Goal: Answer question/provide support: Share knowledge or assist other users

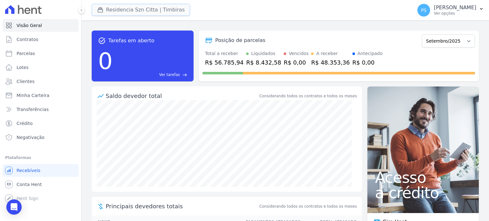
click at [130, 10] on button "Residencia Szn Citta | Timbiras" at bounding box center [141, 10] width 98 height 12
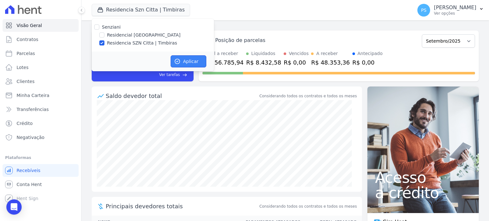
click at [192, 62] on button "Aplicar" at bounding box center [189, 61] width 36 height 12
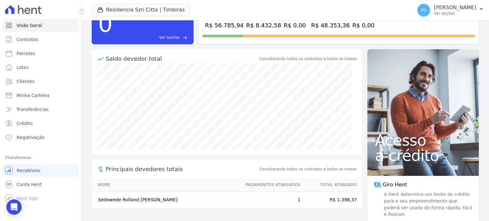
scroll to position [43, 0]
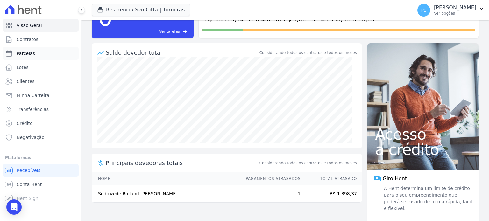
click at [30, 54] on span "Parcelas" at bounding box center [26, 53] width 18 height 6
select select
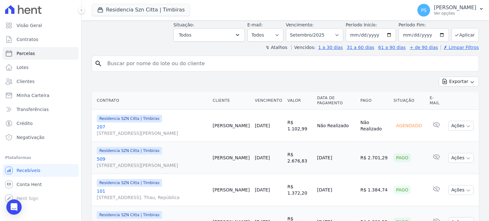
scroll to position [95, 0]
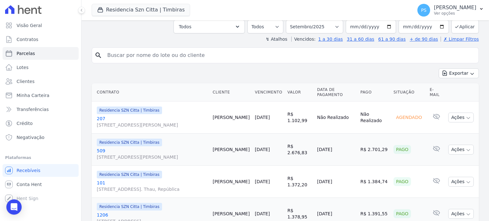
click at [143, 53] on input "search" at bounding box center [289, 55] width 372 height 13
type input "celio"
select select
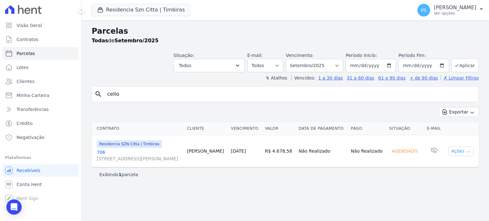
click at [465, 150] on icon "button" at bounding box center [467, 151] width 5 height 5
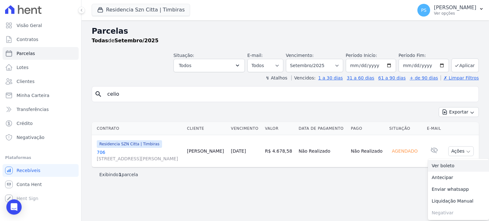
click at [446, 166] on link "Ver boleto" at bounding box center [458, 166] width 61 height 12
click at [17, 206] on icon "Open Intercom Messenger" at bounding box center [14, 207] width 8 height 8
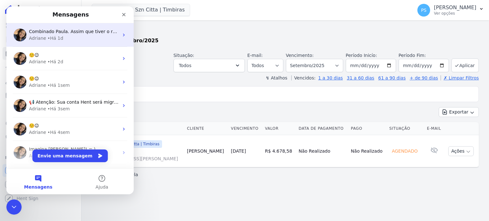
click at [52, 32] on span "Combinado Paula. Assim que tiver o retorno aviso você. ; )" at bounding box center [94, 31] width 130 height 5
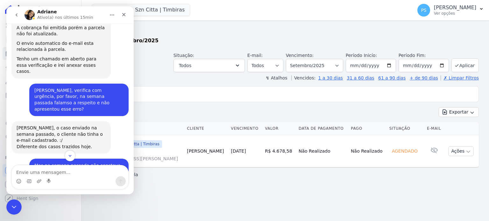
scroll to position [743, 0]
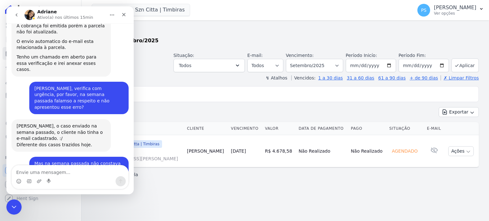
click at [43, 171] on textarea "Envie uma mensagem..." at bounding box center [70, 170] width 116 height 11
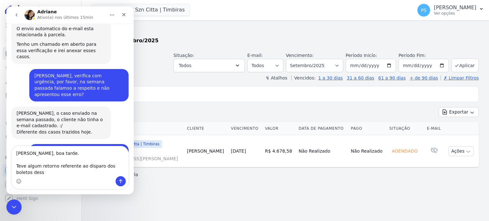
scroll to position [762, 0]
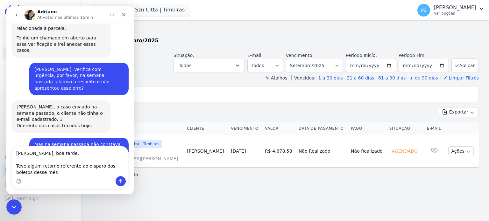
type textarea "Adriane, boa tarde. Teve algum retorno referente ao disparo dos boletos desse m…"
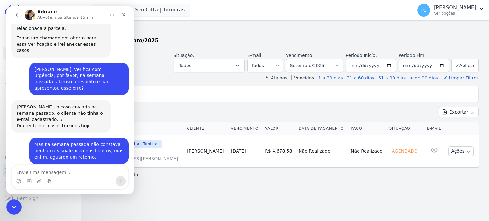
scroll to position [787, 0]
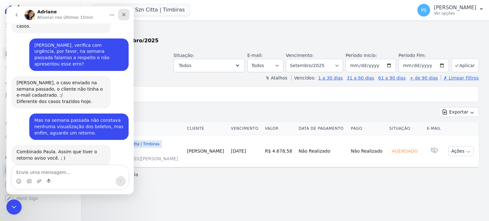
click at [125, 14] on icon "Fechar" at bounding box center [123, 14] width 5 height 5
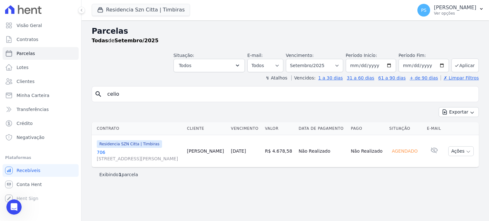
scroll to position [811, 0]
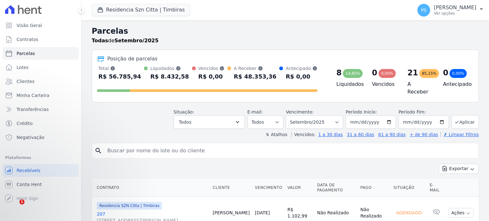
select select
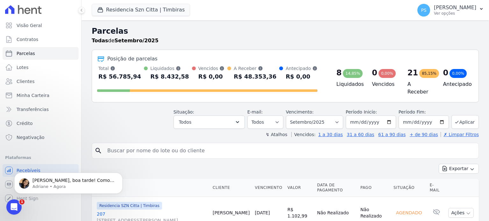
scroll to position [255, 0]
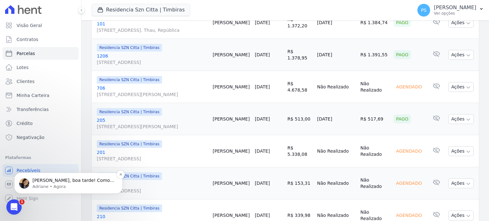
click at [66, 180] on p "[PERSON_NAME], boa tarde! Como vai? ​ [PERSON_NAME], tive uma reunião com o [PE…" at bounding box center [73, 181] width 82 height 6
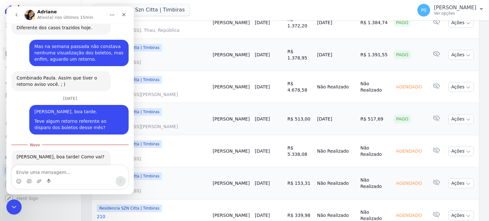
scroll to position [860, 0]
click at [72, 171] on textarea "Envie uma mensagem..." at bounding box center [70, 170] width 116 height 11
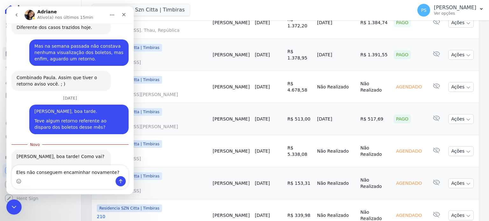
type textarea "Eles não conseguem encaminhar novamente?"
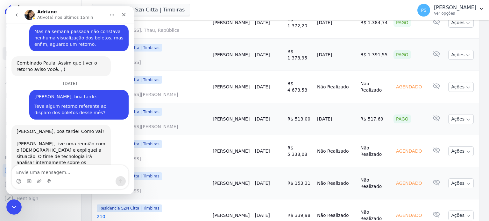
type textarea "J"
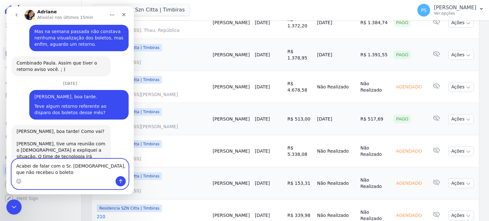
scroll to position [881, 0]
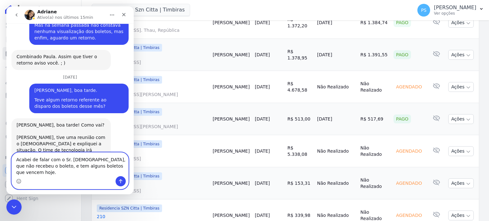
type textarea "Acabei de falar com o Sr. [DEMOGRAPHIC_DATA], que não recebeu o boleto, e tem a…"
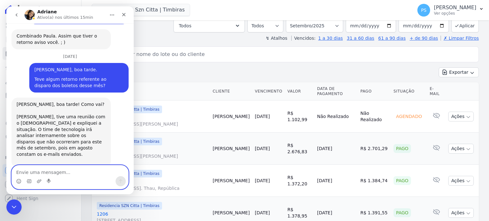
scroll to position [0, 0]
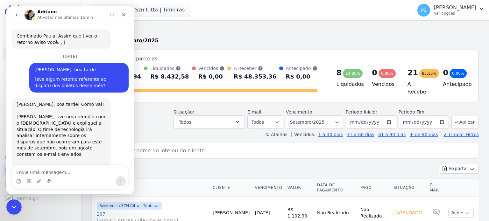
click at [437, 120] on input "[DATE]" at bounding box center [423, 121] width 50 height 13
type input "[DATE]"
click at [463, 117] on button "Aplicar" at bounding box center [464, 122] width 27 height 14
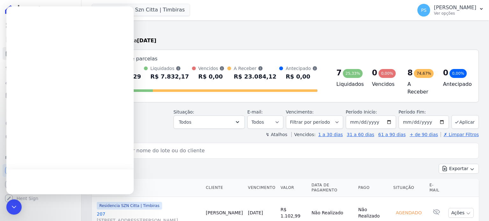
select select
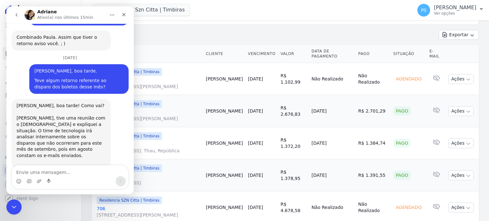
scroll to position [95, 0]
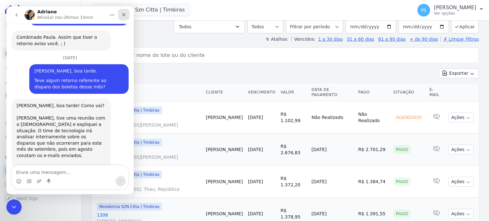
click at [123, 16] on icon "Fechar" at bounding box center [123, 14] width 5 height 5
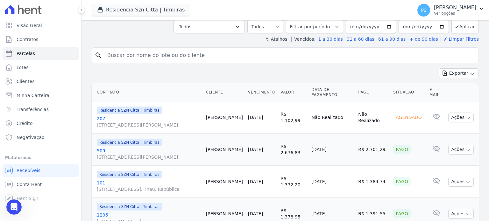
scroll to position [901, 0]
click at [465, 115] on icon "button" at bounding box center [467, 117] width 5 height 5
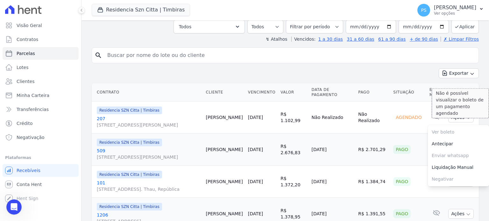
click at [435, 129] on span "Ver boleto Não é possível visualizar o boleto de um pagamento agendado" at bounding box center [458, 132] width 61 height 12
click at [396, 130] on td "Agendado" at bounding box center [408, 117] width 36 height 32
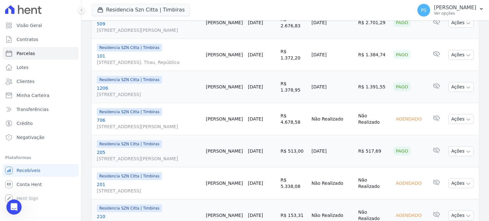
scroll to position [223, 0]
click at [466, 117] on button "Ações" at bounding box center [460, 119] width 25 height 10
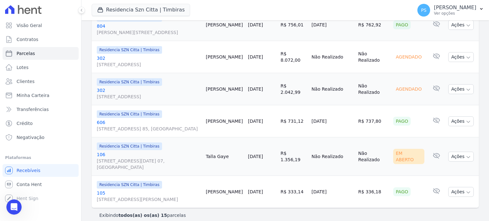
scroll to position [479, 0]
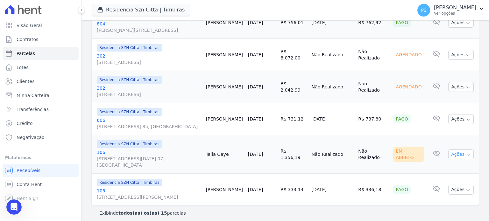
click at [466, 155] on icon "button" at bounding box center [467, 155] width 3 height 2
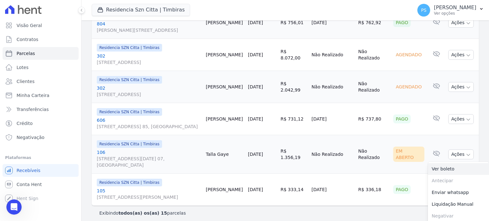
click at [442, 168] on link "Ver boleto" at bounding box center [458, 169] width 61 height 12
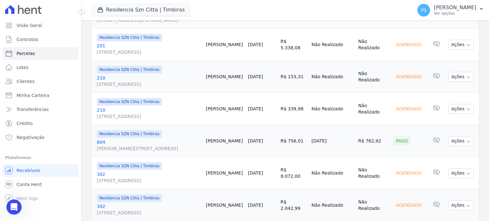
scroll to position [352, 0]
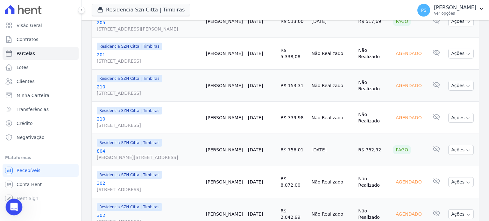
drag, startPoint x: 15, startPoint y: 204, endPoint x: 35, endPoint y: 394, distance: 191.3
click at [16, 204] on icon "Abertura do Messenger da Intercom" at bounding box center [13, 206] width 10 height 10
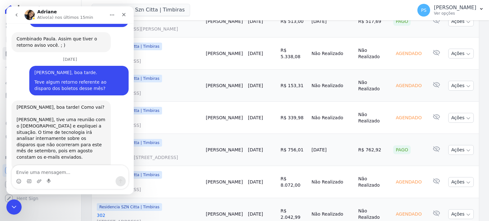
scroll to position [901, 0]
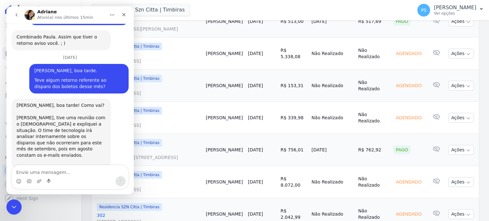
click at [63, 171] on textarea "Envie uma mensagem..." at bounding box center [70, 170] width 116 height 11
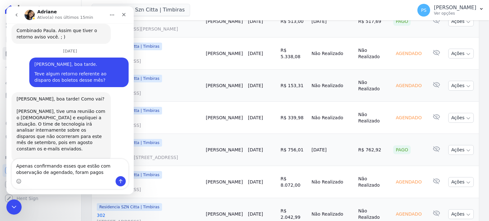
type textarea "Apenas confirmando esses que estão com observação de agendado, foram pagos?"
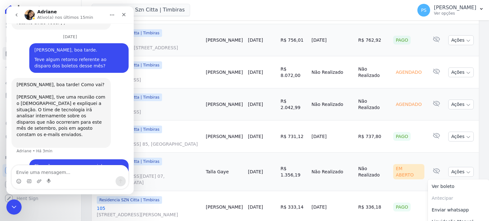
scroll to position [480, 0]
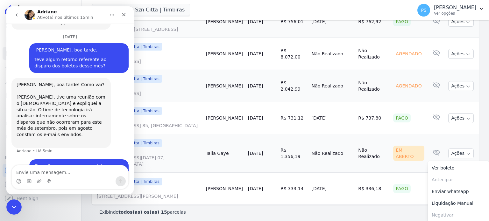
click at [405, 209] on div "Exibindo todos(as) os(as) 15 parcelas" at bounding box center [285, 212] width 372 height 6
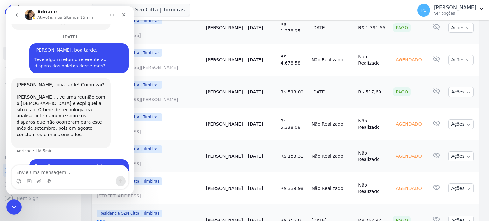
scroll to position [257, 0]
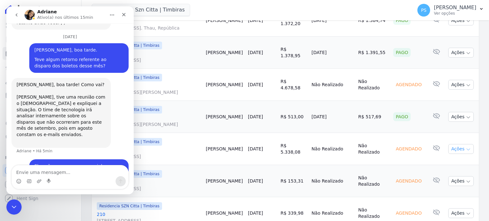
click at [465, 147] on icon "button" at bounding box center [467, 149] width 5 height 5
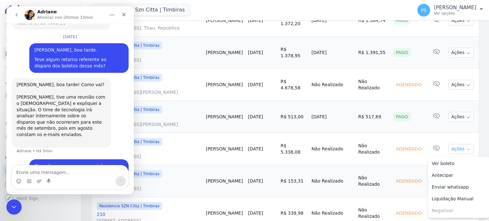
click at [465, 147] on icon "button" at bounding box center [467, 149] width 5 height 5
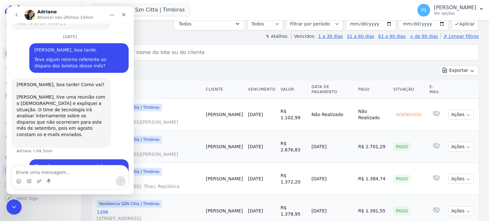
scroll to position [98, 0]
click at [194, 66] on div "Exportar Exportar PDF Exportar CSV" at bounding box center [285, 73] width 387 height 15
drag, startPoint x: 125, startPoint y: 14, endPoint x: 176, endPoint y: 41, distance: 57.4
click at [125, 14] on icon "Fechar" at bounding box center [123, 14] width 5 height 5
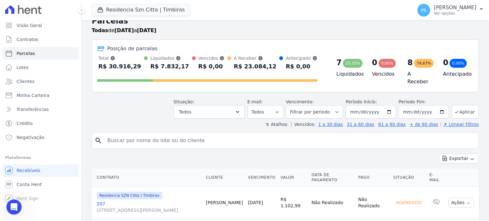
scroll to position [0, 0]
